Goal: Information Seeking & Learning: Learn about a topic

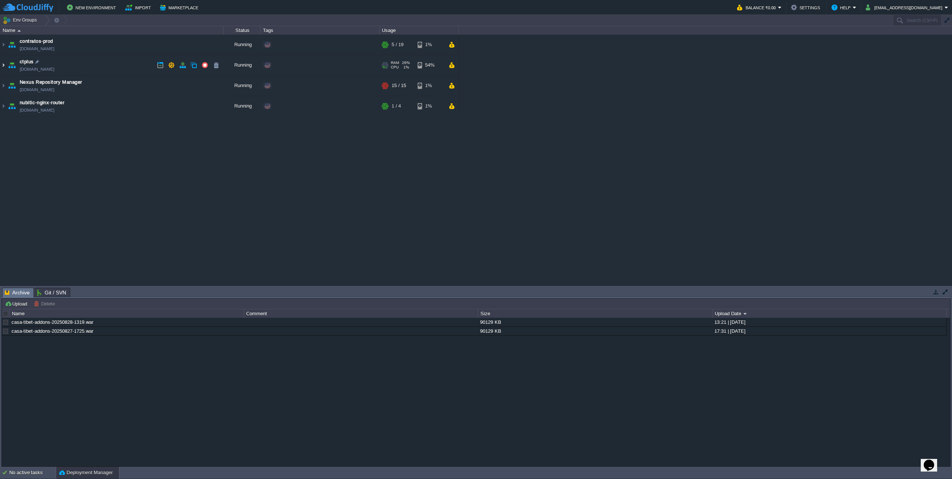
click at [4, 64] on img at bounding box center [3, 65] width 6 height 20
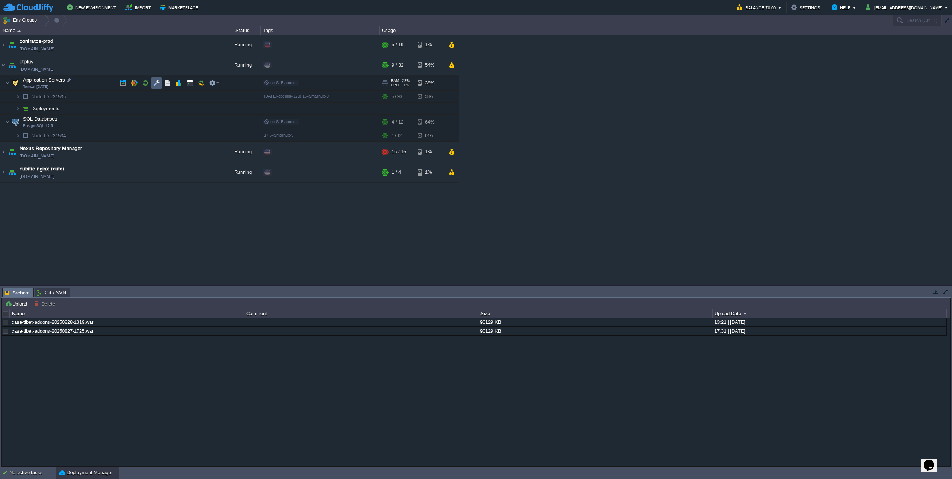
click at [162, 83] on td at bounding box center [156, 82] width 11 height 11
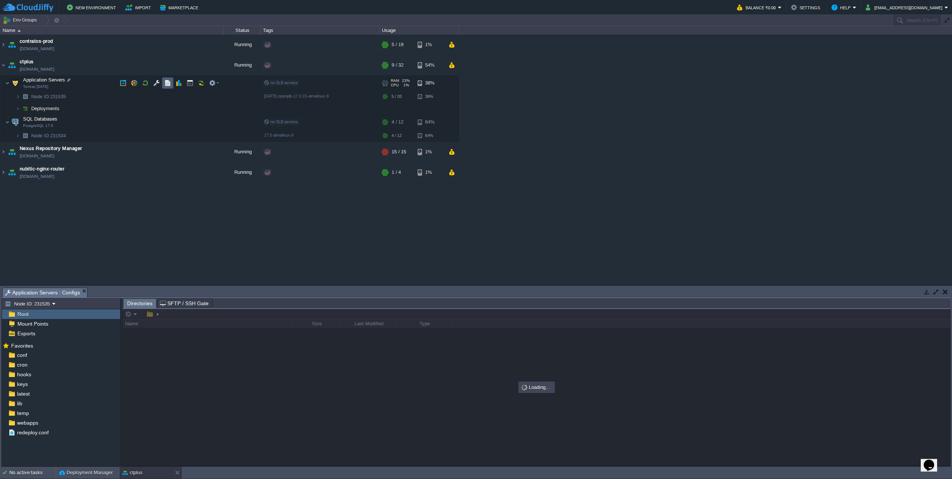
click at [164, 83] on td at bounding box center [167, 82] width 11 height 11
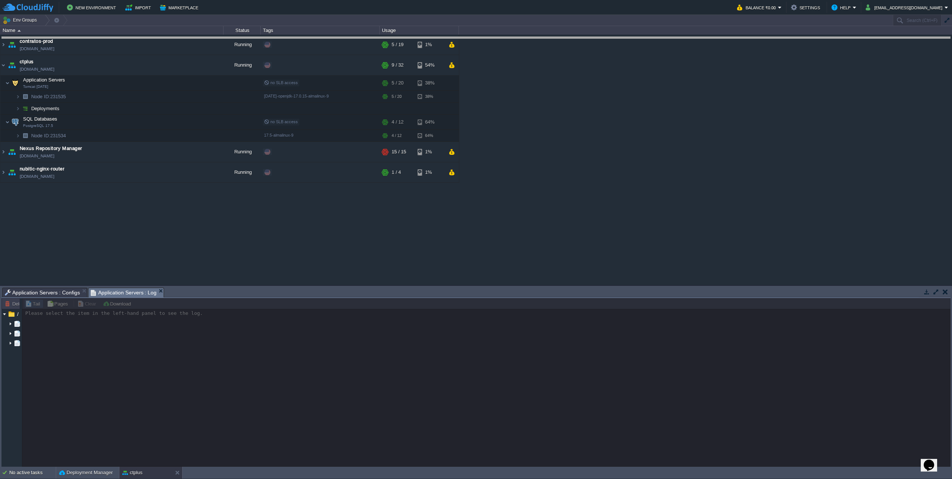
drag, startPoint x: 217, startPoint y: 287, endPoint x: 223, endPoint y: 36, distance: 250.8
click at [223, 36] on body "New Environment Import Marketplace Bonus ₹0.00 Upgrade Account Balance ₹0.00 Se…" at bounding box center [476, 239] width 952 height 479
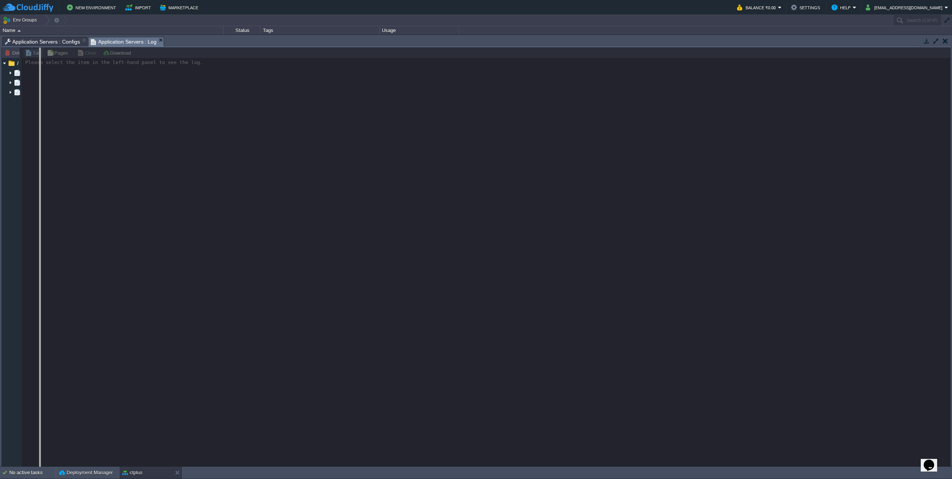
drag, startPoint x: 21, startPoint y: 130, endPoint x: 114, endPoint y: 115, distance: 94.2
click at [122, 116] on body "New Environment Import Marketplace Bonus ₹0.00 Upgrade Account Balance ₹0.00 Se…" at bounding box center [476, 239] width 952 height 479
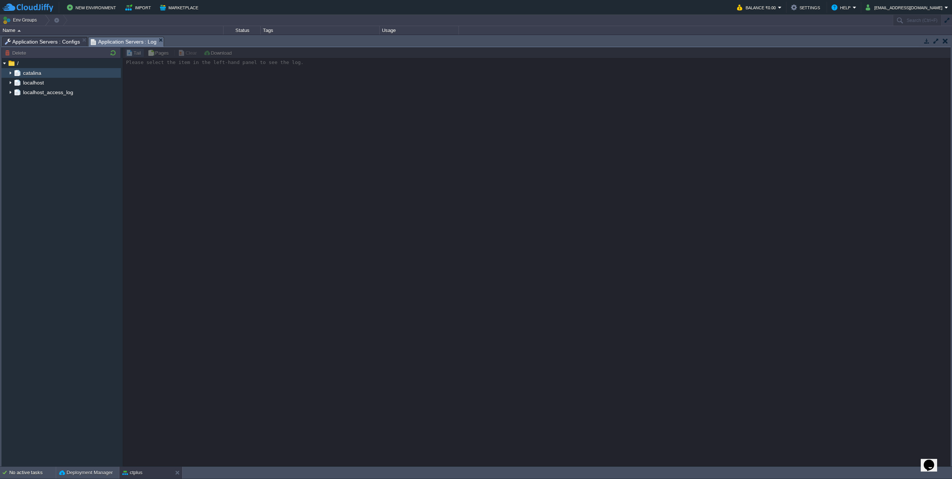
click at [9, 73] on img at bounding box center [10, 73] width 6 height 10
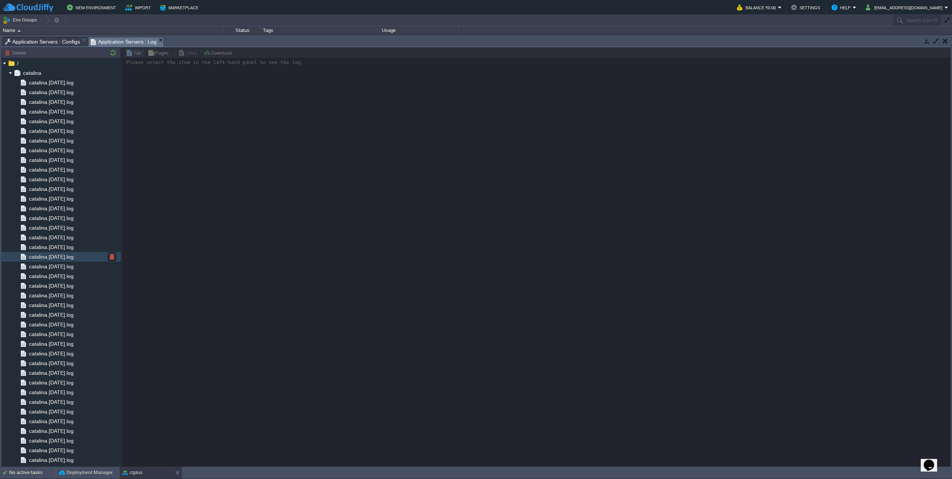
scroll to position [241, 0]
click at [51, 444] on span "catalina.out" at bounding box center [43, 441] width 30 height 7
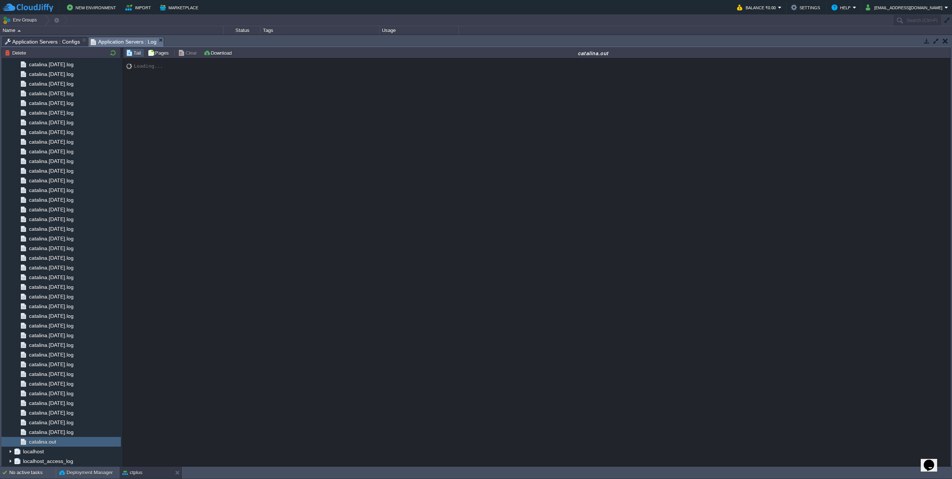
scroll to position [6395, 0]
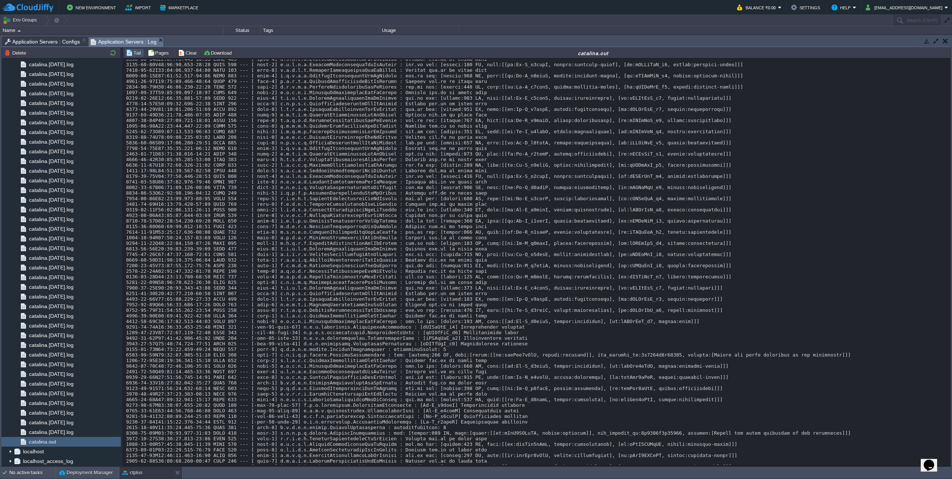
scroll to position [1295, 0]
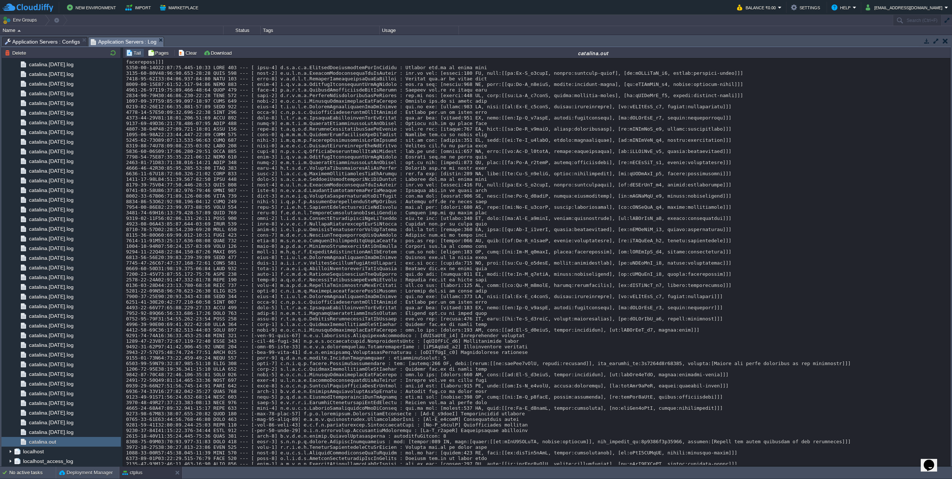
drag, startPoint x: 481, startPoint y: 298, endPoint x: 761, endPoint y: 283, distance: 281.3
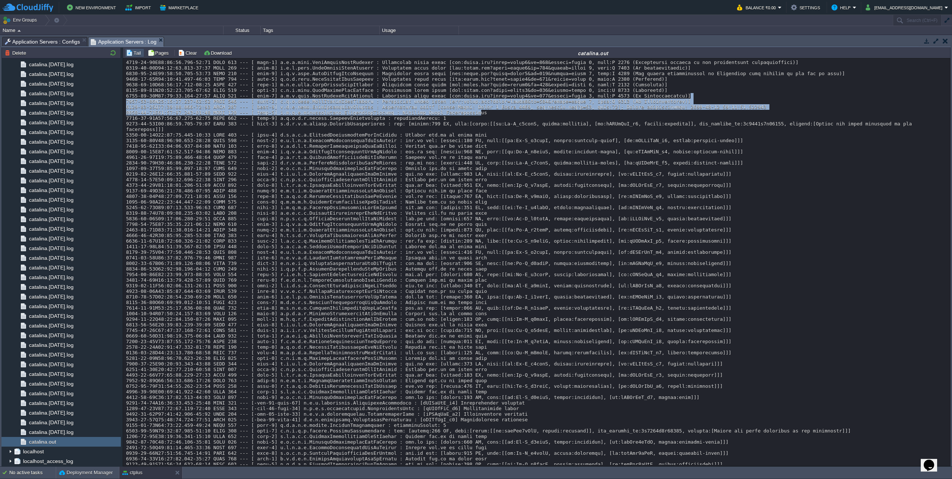
scroll to position [1172, 0]
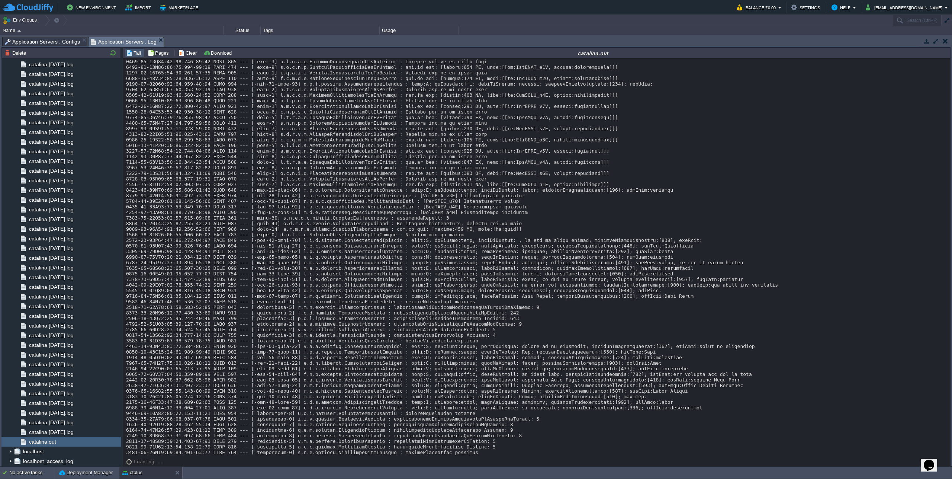
scroll to position [6395, 0]
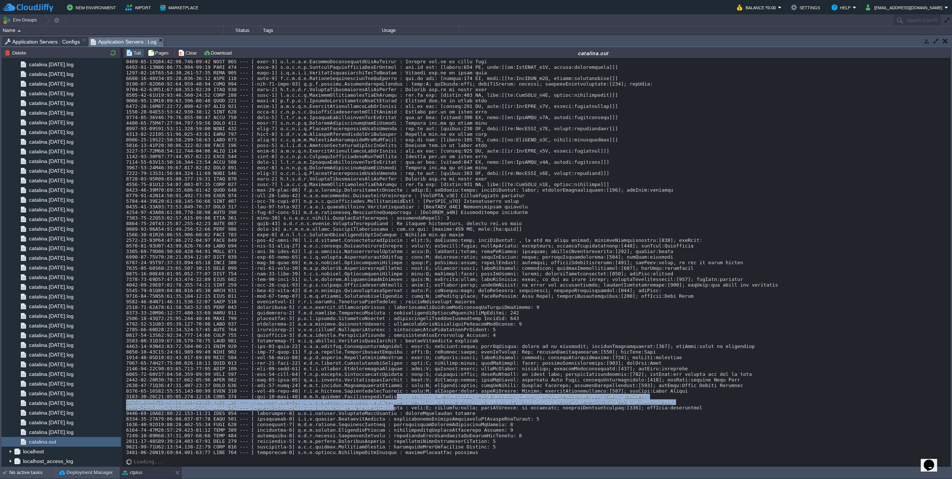
drag, startPoint x: 394, startPoint y: 400, endPoint x: 397, endPoint y: 385, distance: 14.4
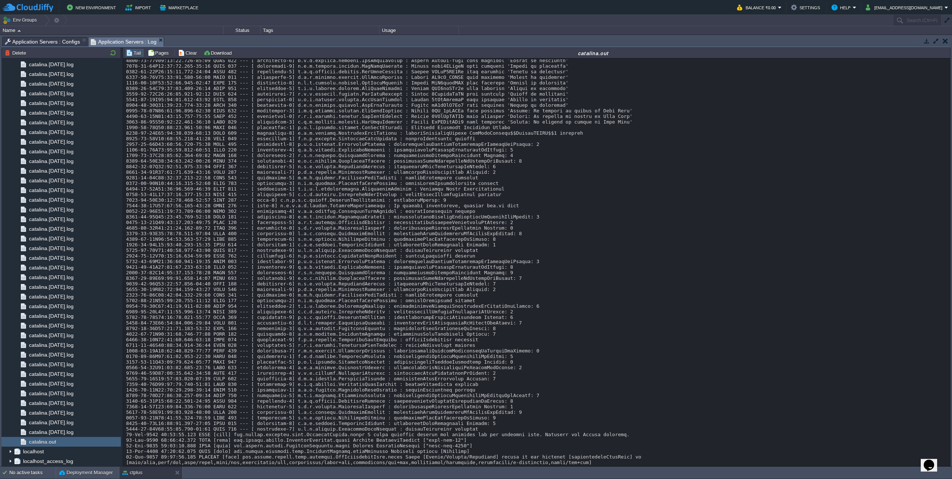
scroll to position [0, 0]
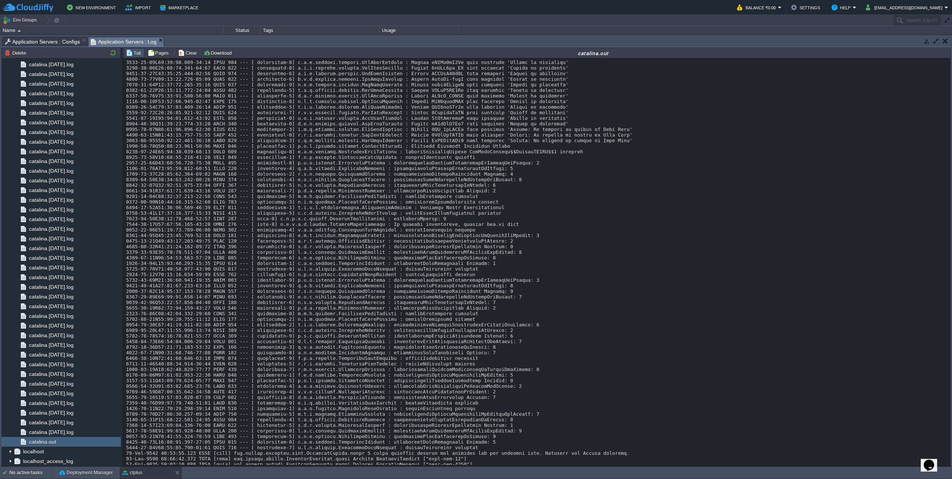
click at [934, 41] on button "button" at bounding box center [936, 41] width 7 height 7
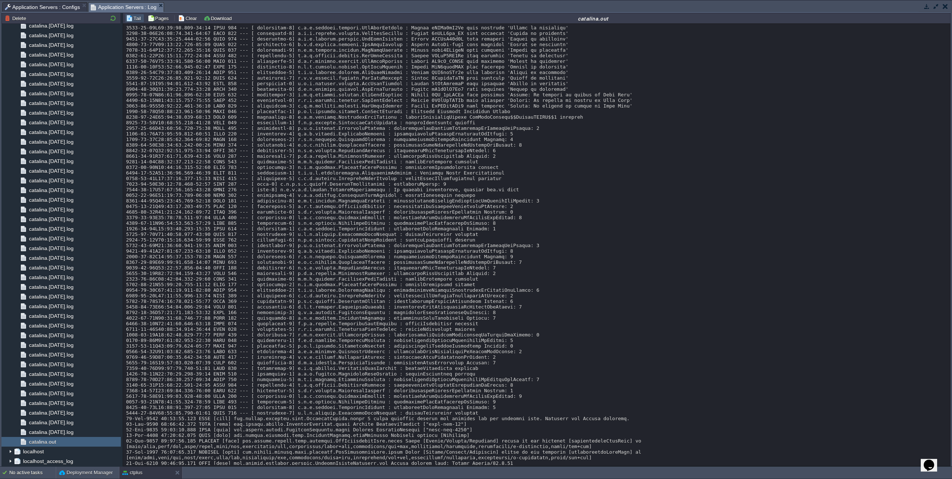
scroll to position [206, 0]
drag, startPoint x: 122, startPoint y: 401, endPoint x: 191, endPoint y: 385, distance: 71.0
click at [191, 385] on body "New Environment Import Marketplace Bonus ₹0.00 Upgrade Account Balance ₹0.00 Se…" at bounding box center [476, 239] width 952 height 479
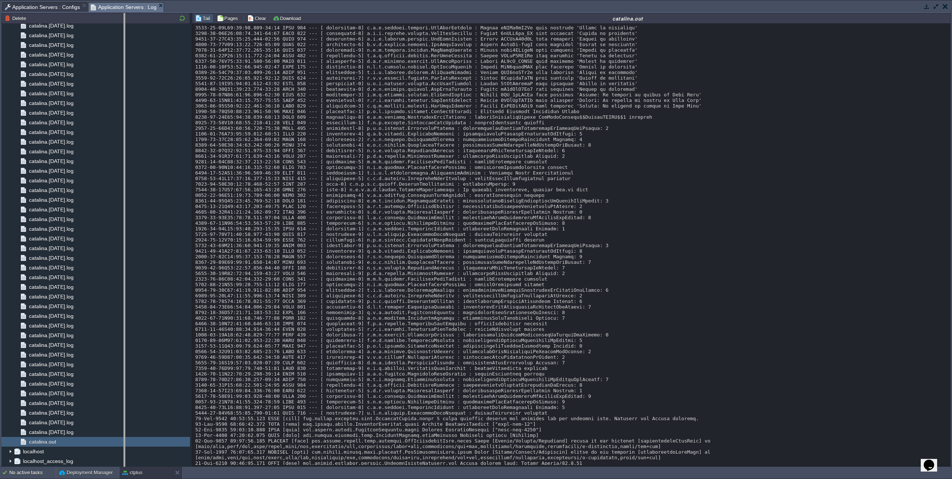
drag, startPoint x: 191, startPoint y: 385, endPoint x: 129, endPoint y: 389, distance: 62.2
click at [129, 389] on body "New Environment Import Marketplace Bonus ₹0.00 Upgrade Account Balance ₹0.00 Se…" at bounding box center [476, 239] width 952 height 479
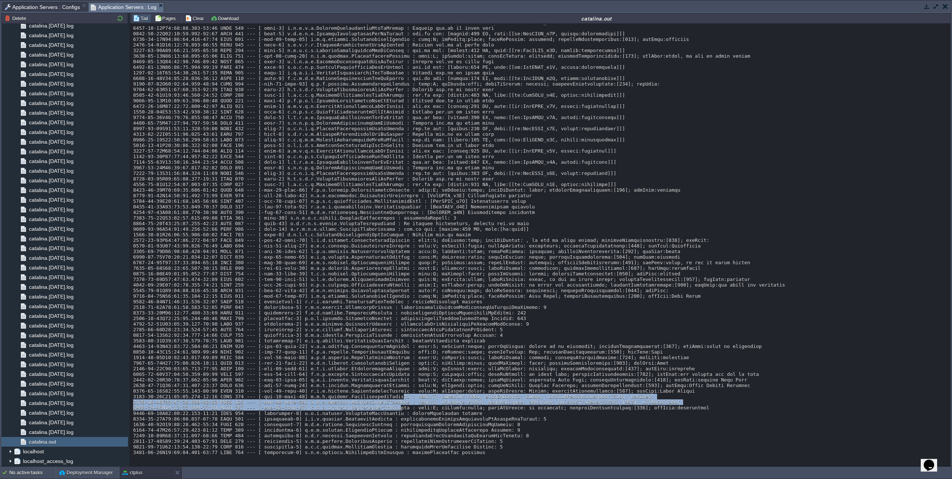
scroll to position [6360, 0]
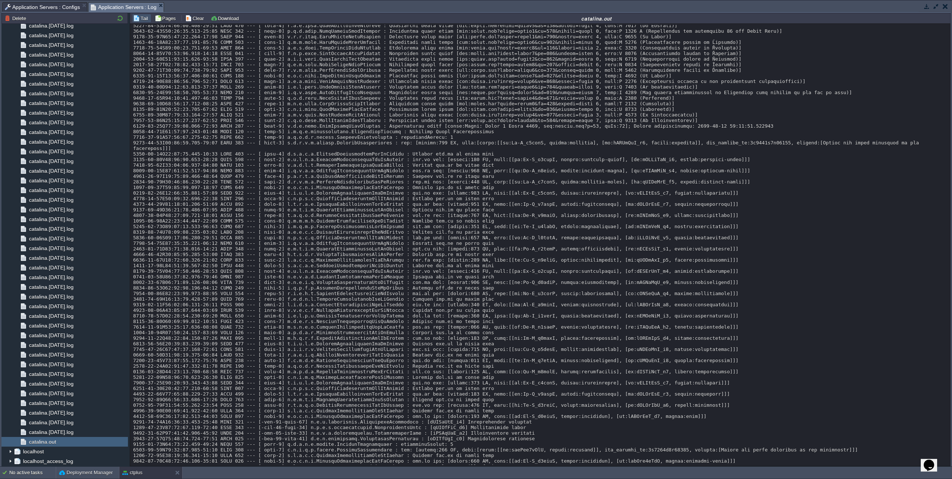
scroll to position [1232, 0]
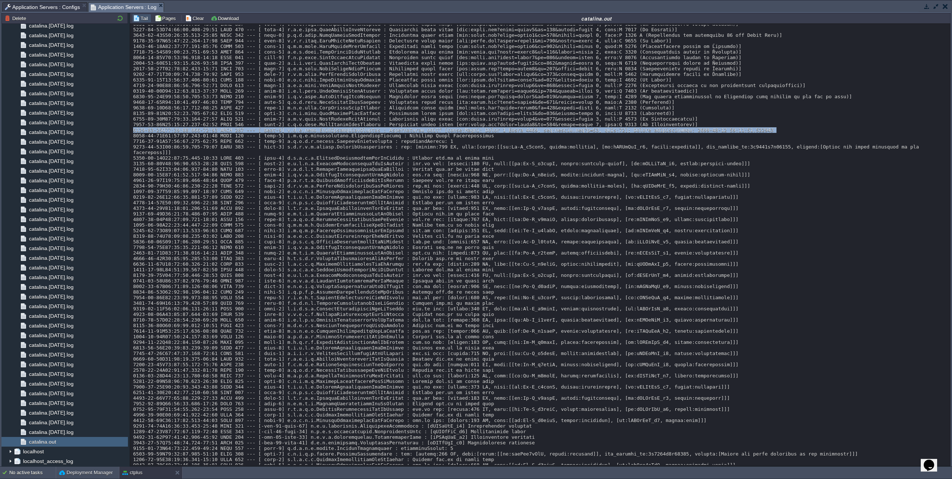
scroll to position [1160, 0]
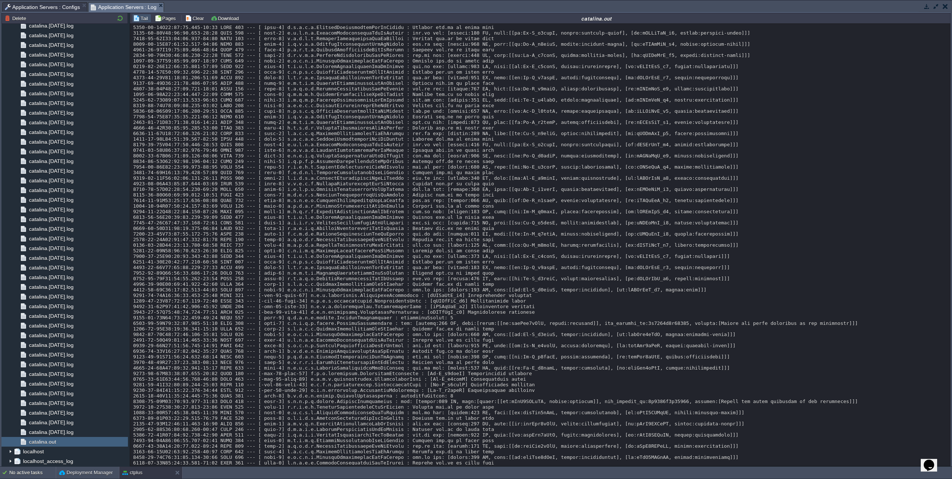
scroll to position [1327, 0]
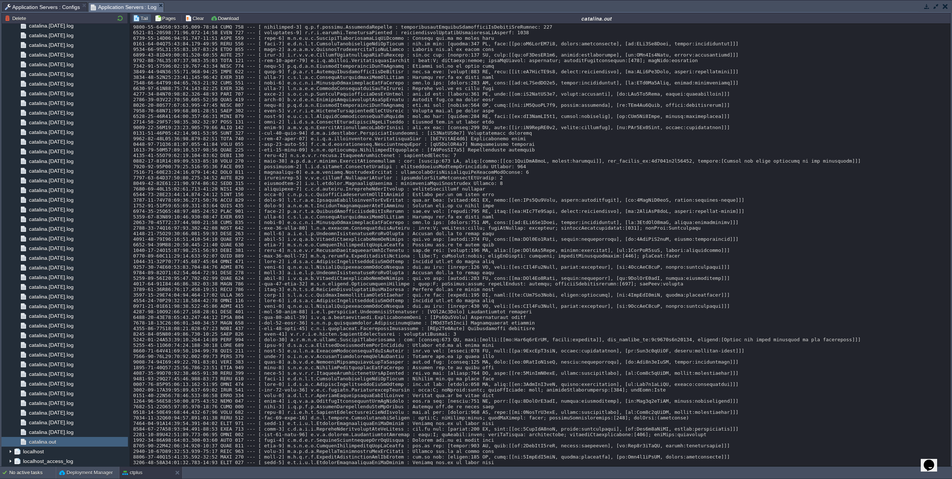
scroll to position [6414, 0]
